Goal: Task Accomplishment & Management: Manage account settings

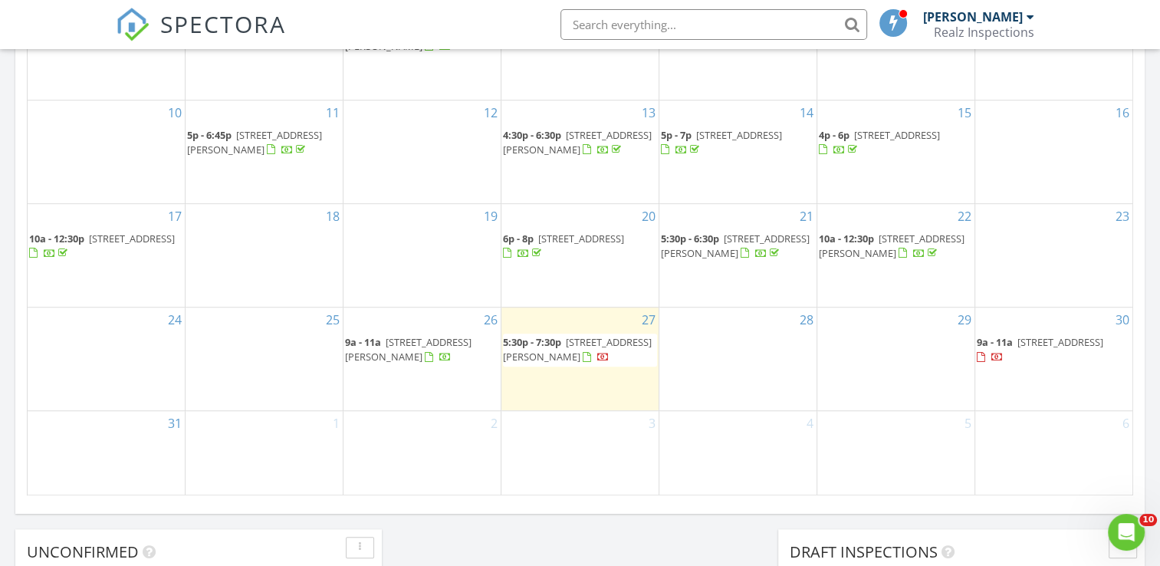
click at [551, 245] on span "106 Summit St, East Orange 07017" at bounding box center [581, 239] width 86 height 14
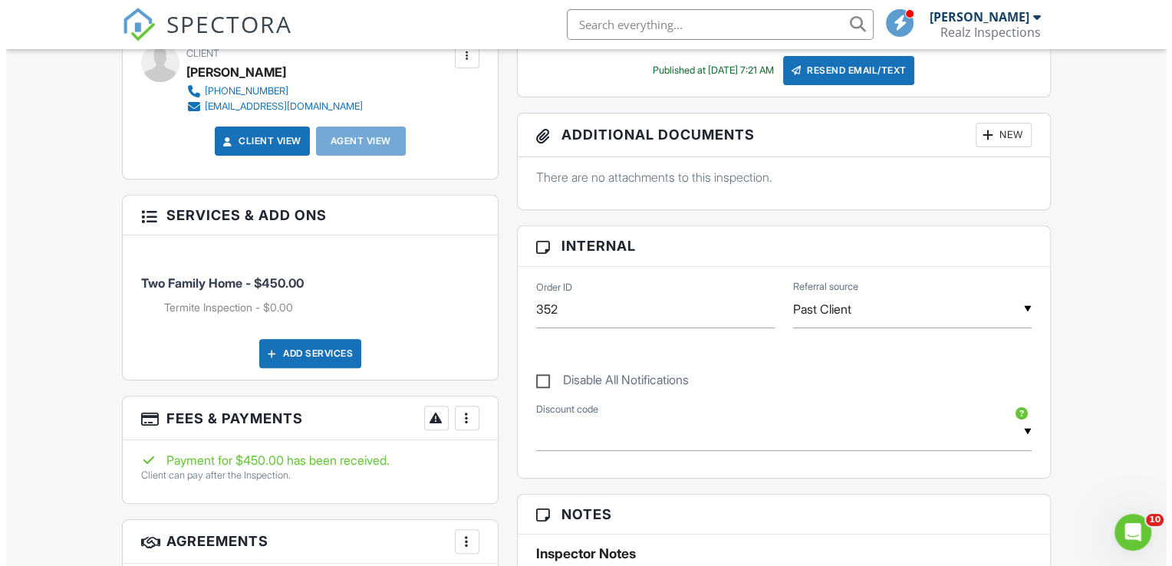
scroll to position [521, 0]
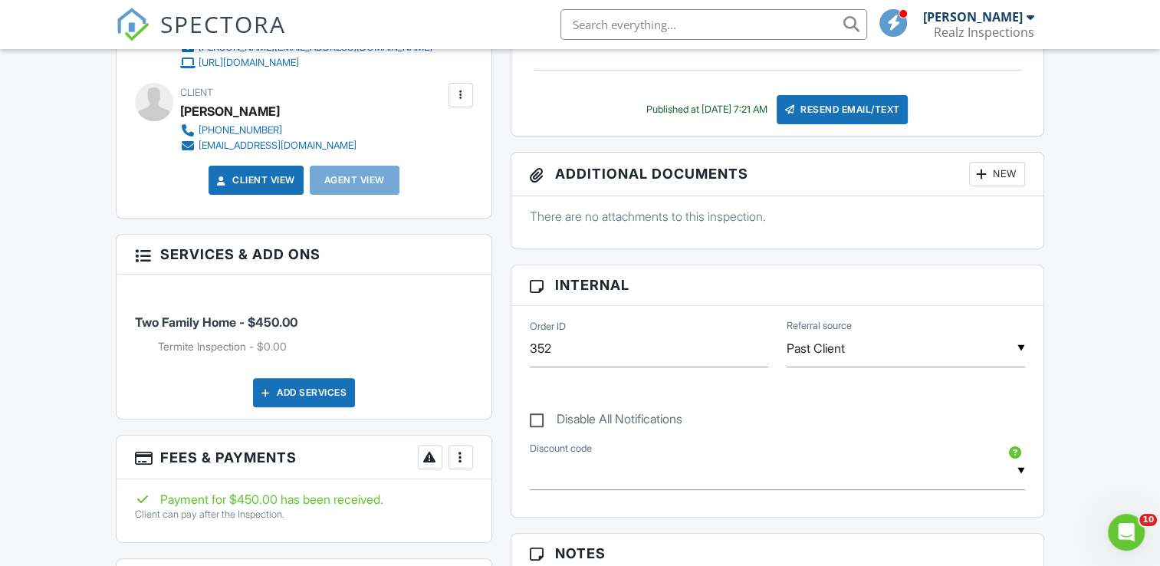
click at [1008, 176] on div "New" at bounding box center [997, 174] width 56 height 25
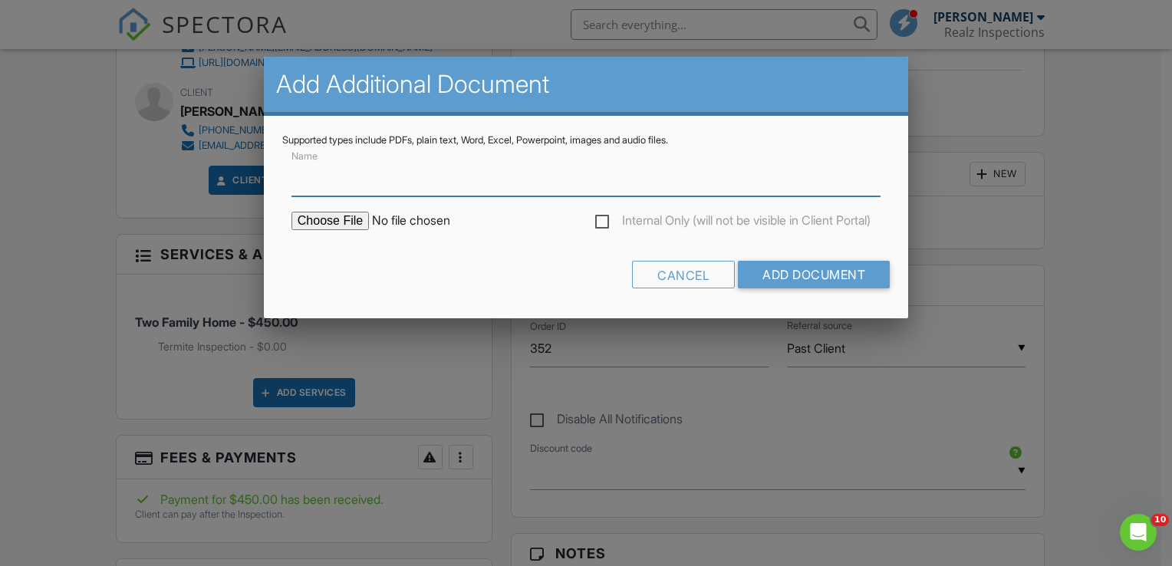
click at [538, 183] on input "Name" at bounding box center [585, 178] width 589 height 38
type input "Radon Report"
click at [337, 222] on input "file" at bounding box center [421, 221] width 261 height 18
type input "C:\fakepath\[STREET_ADDRESS]pdf"
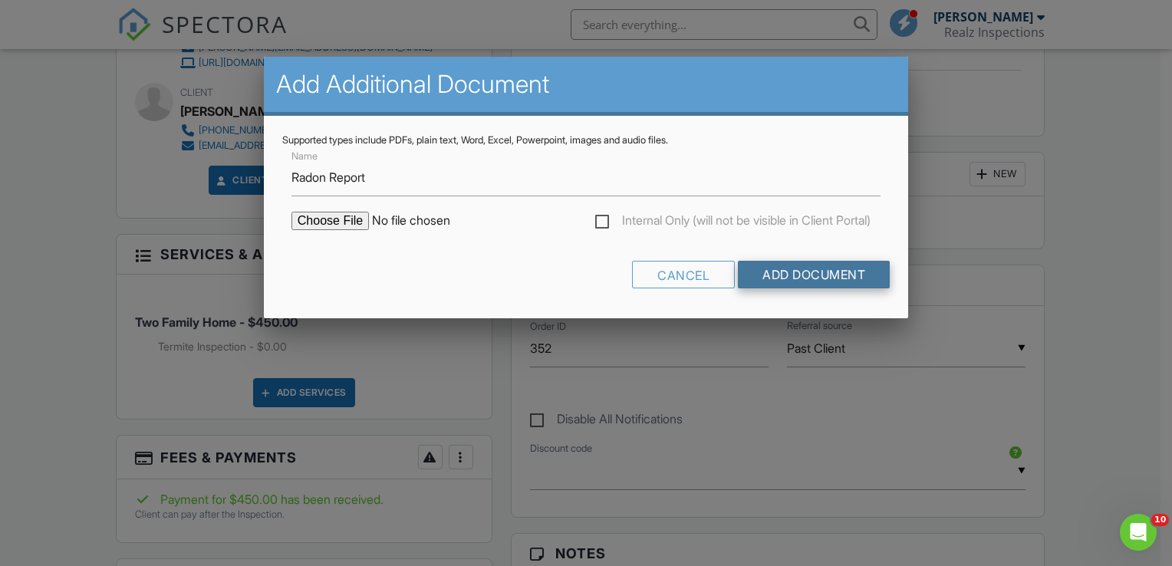
click at [819, 278] on input "Add Document" at bounding box center [814, 275] width 152 height 28
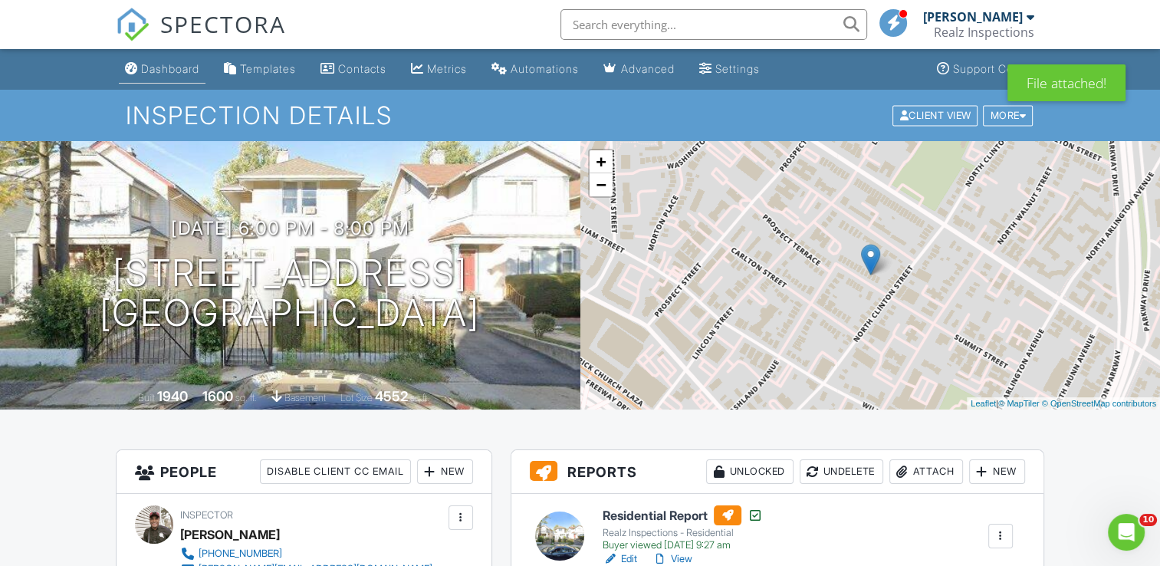
click at [169, 81] on link "Dashboard" at bounding box center [162, 69] width 87 height 28
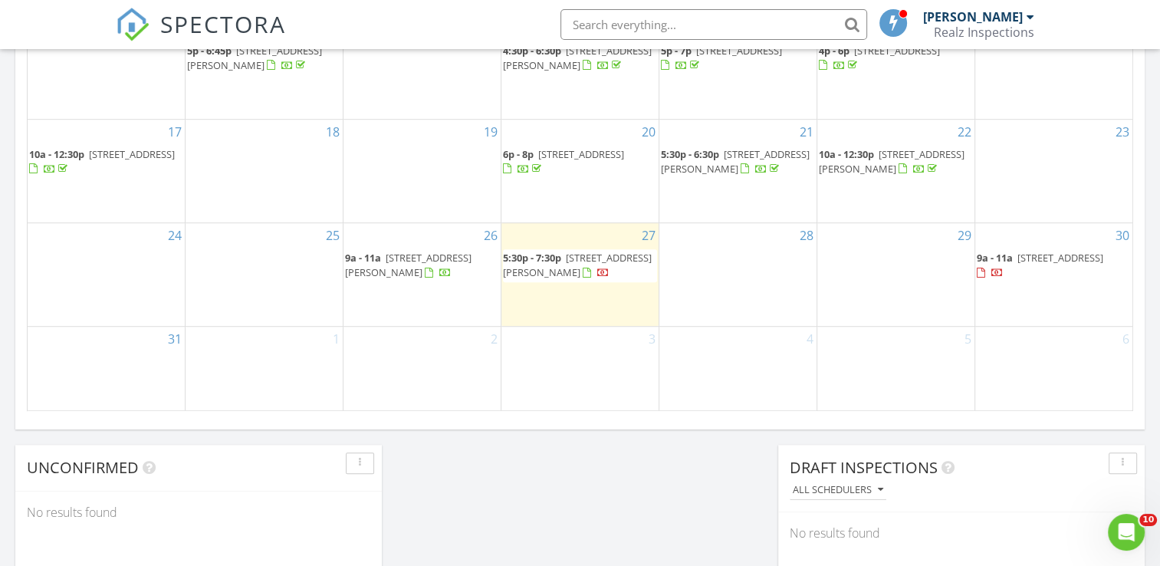
scroll to position [1027, 0]
